Goal: Navigation & Orientation: Find specific page/section

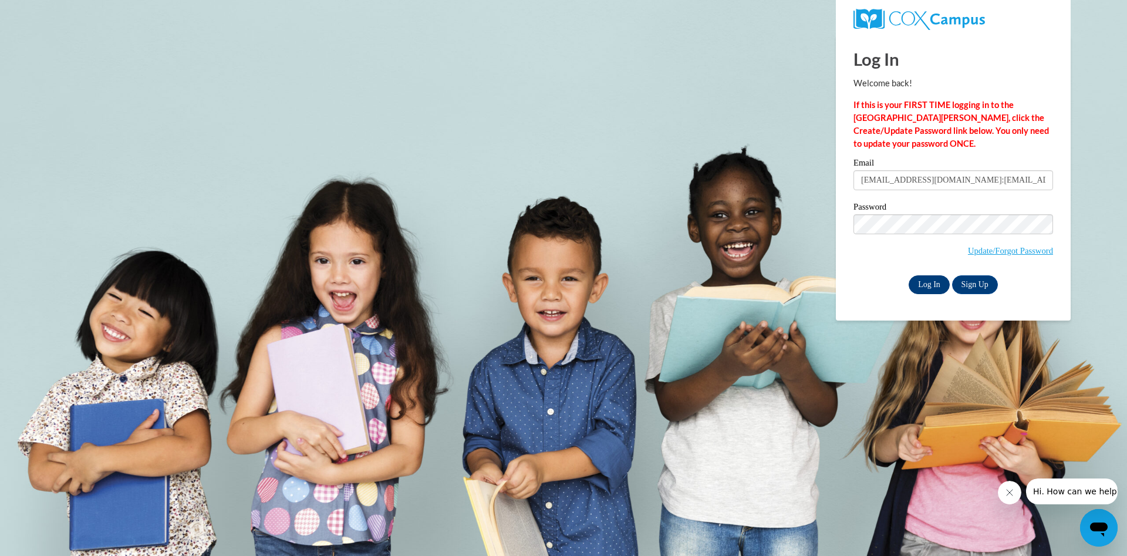
type input "admin@agile.net:slyons@atlantaspeechschool.org"
click at [931, 284] on input "Log In" at bounding box center [929, 284] width 41 height 19
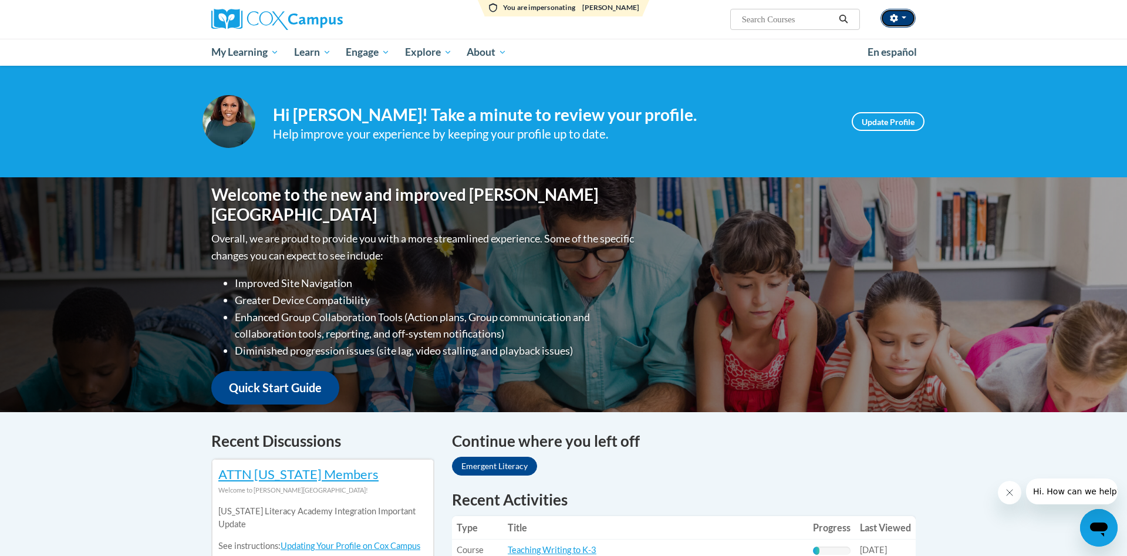
click at [900, 12] on button "button" at bounding box center [898, 18] width 35 height 19
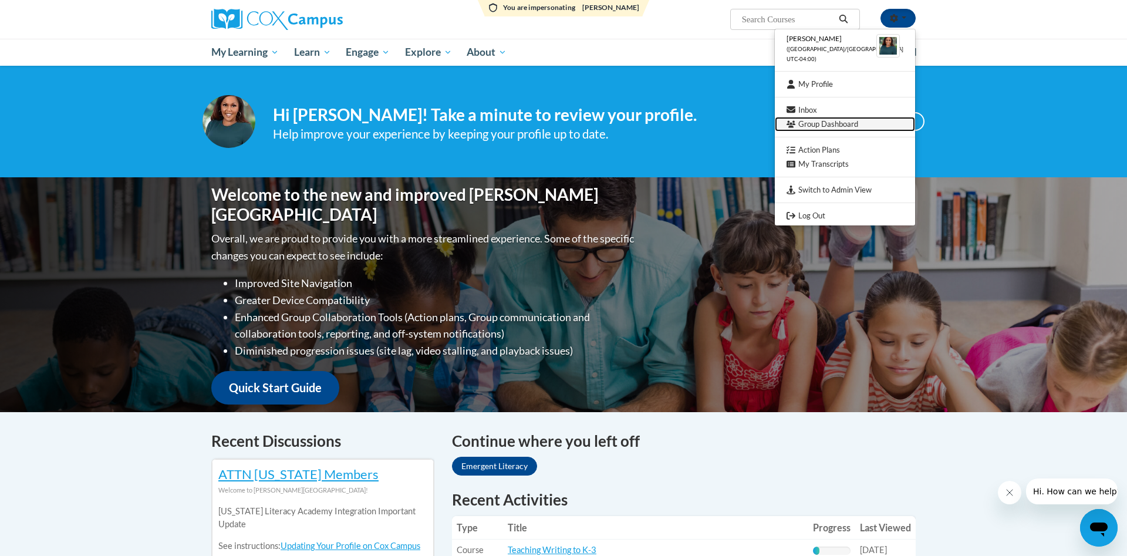
click at [830, 124] on link "Group Dashboard" at bounding box center [845, 124] width 140 height 15
